Goal: Task Accomplishment & Management: Manage account settings

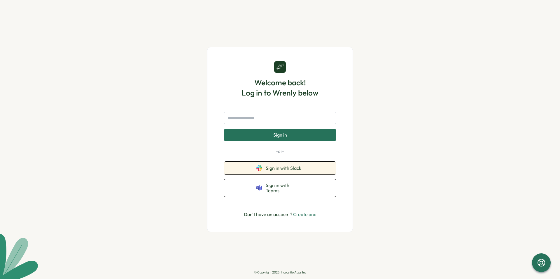
click at [307, 171] on button "Sign in with Slack" at bounding box center [280, 168] width 112 height 13
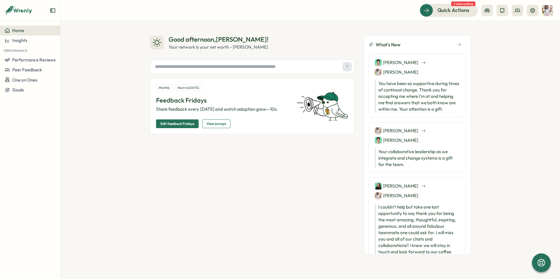
click at [547, 10] on img at bounding box center [546, 10] width 11 height 11
